Goal: Find specific page/section: Find specific page/section

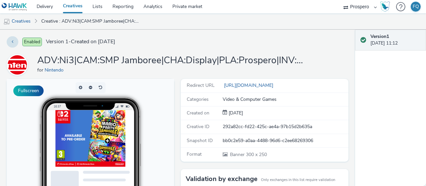
scroll to position [0, 0]
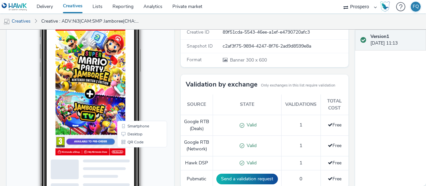
scroll to position [98, 0]
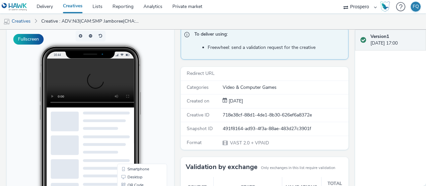
scroll to position [41, 0]
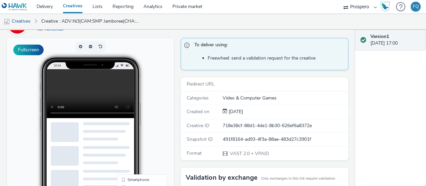
click at [65, 100] on video at bounding box center [96, 93] width 98 height 49
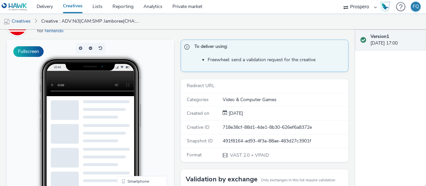
scroll to position [0, 0]
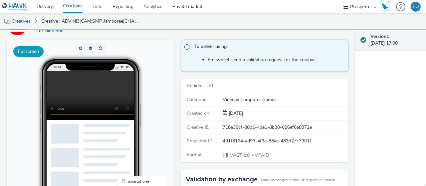
click at [31, 48] on button "Fullscreen" at bounding box center [28, 51] width 30 height 11
click at [247, 62] on li "Freewheel: send a validation request for the creative" at bounding box center [276, 60] width 137 height 7
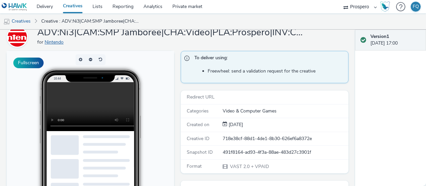
scroll to position [27, 0]
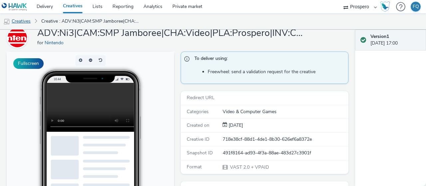
click at [23, 21] on link "Creatives" at bounding box center [17, 21] width 34 height 16
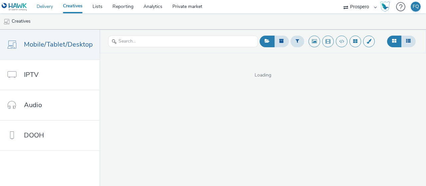
click at [50, 3] on link "Delivery" at bounding box center [45, 6] width 26 height 13
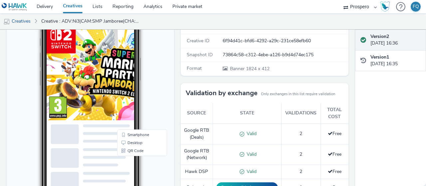
scroll to position [59, 0]
